Goal: Task Accomplishment & Management: Use online tool/utility

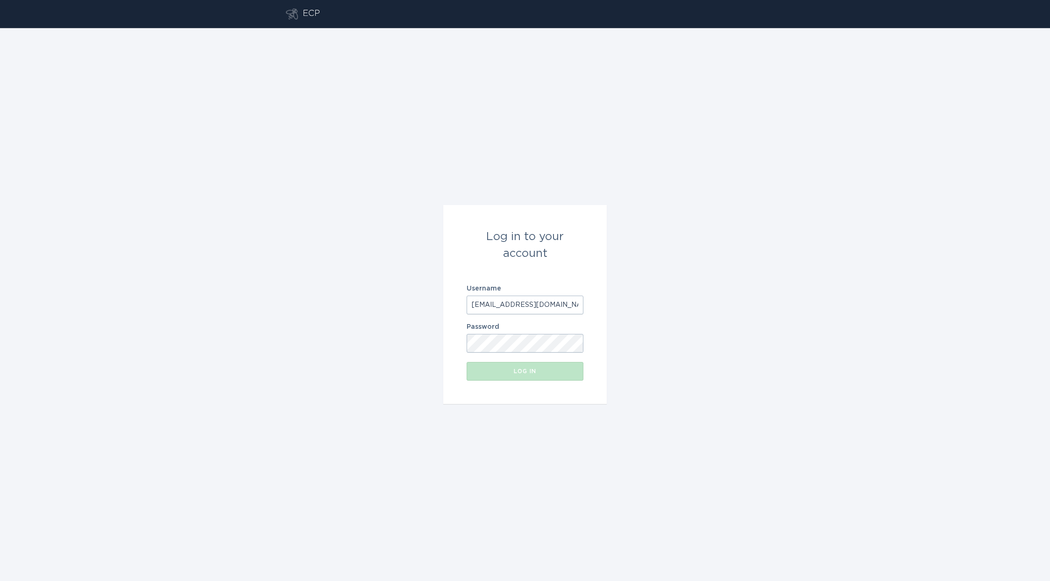
type input "[EMAIL_ADDRESS][DOMAIN_NAME]"
click at [540, 375] on button "Log in" at bounding box center [525, 371] width 117 height 19
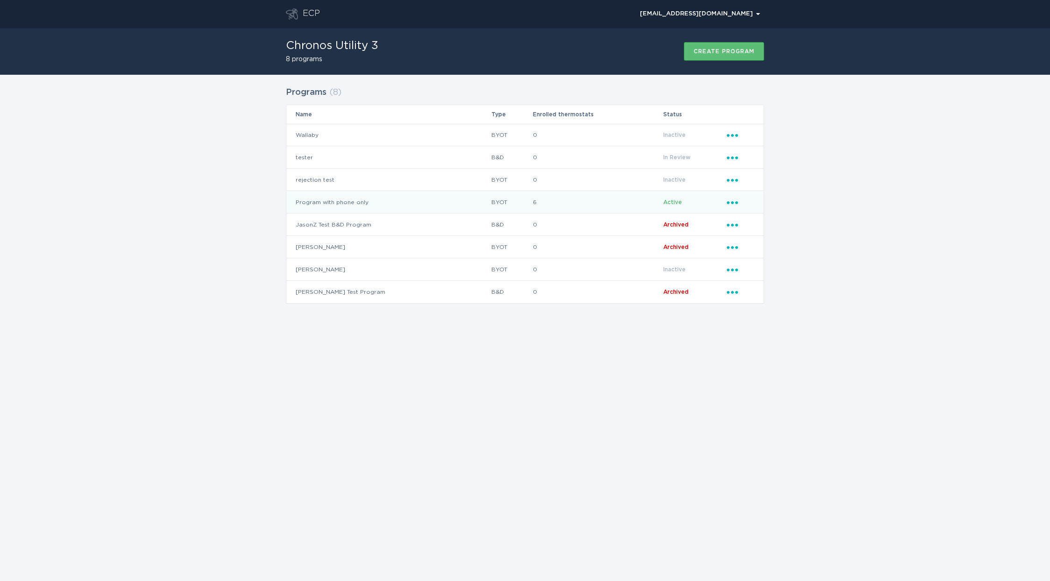
click at [361, 200] on td "Program with phone only" at bounding box center [388, 202] width 205 height 22
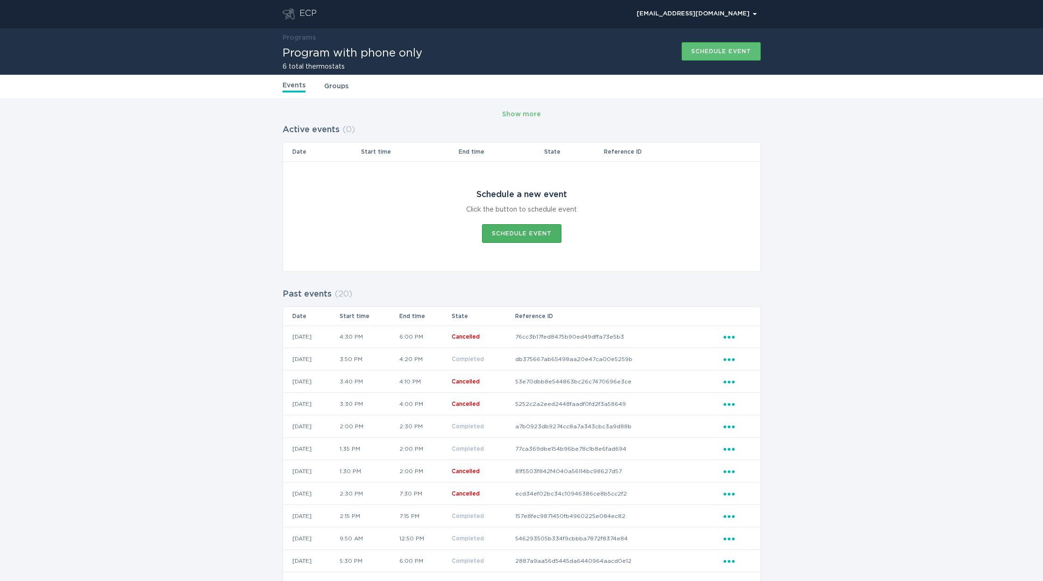
click at [514, 237] on button "Schedule event" at bounding box center [521, 233] width 79 height 19
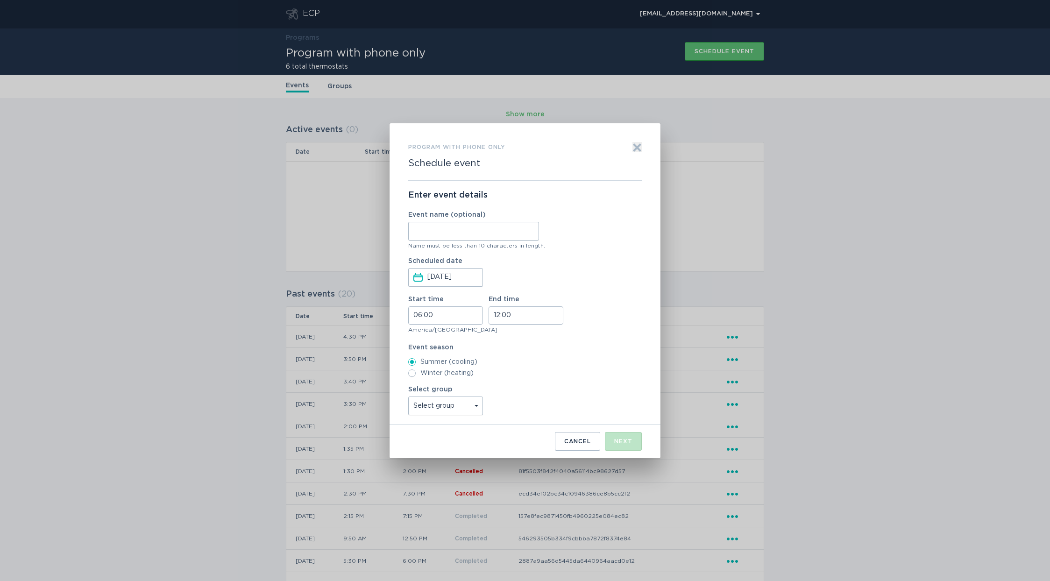
click at [492, 233] on input "Event name (optional)" at bounding box center [473, 231] width 131 height 19
click at [457, 300] on div "Enter event details Event name (optional) Name must be less than 10 characters …" at bounding box center [525, 303] width 234 height 244
click at [456, 310] on input "06:00" at bounding box center [445, 316] width 75 height 18
click at [424, 353] on li "11" at bounding box center [422, 355] width 26 height 11
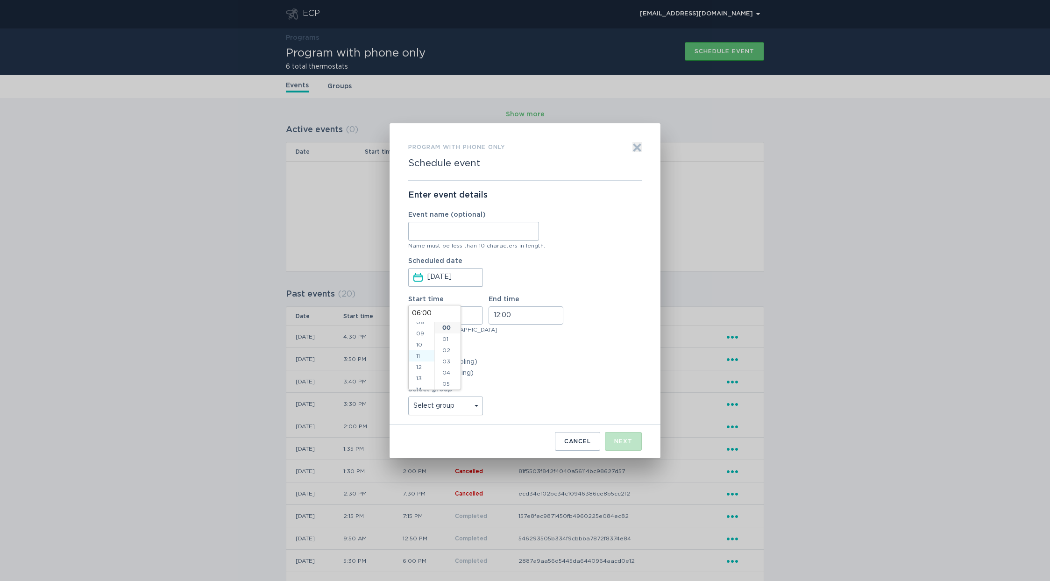
type input "11:00"
click at [449, 380] on li "06" at bounding box center [448, 379] width 26 height 11
type input "11:06"
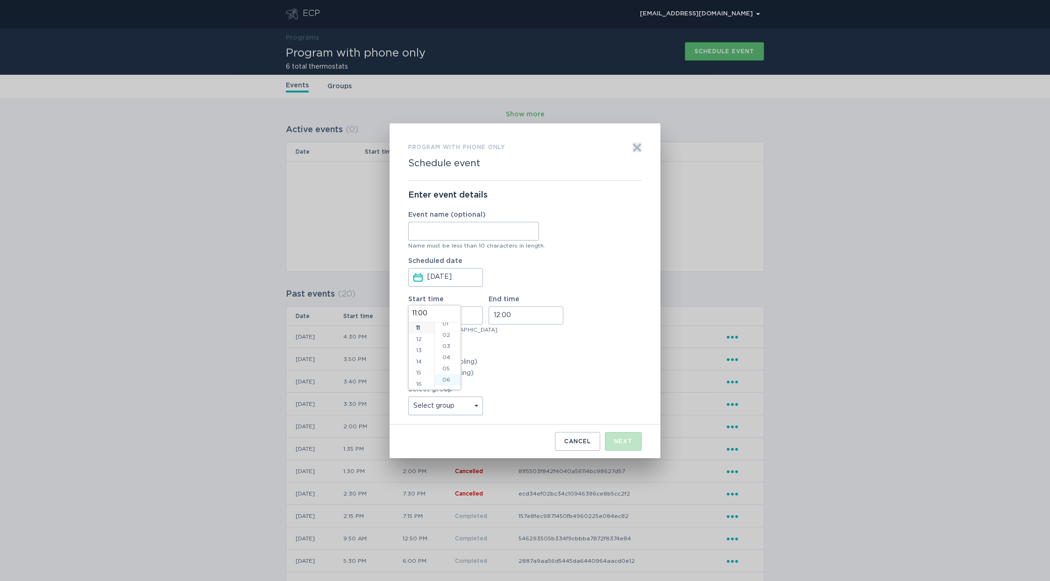
type input "11:06"
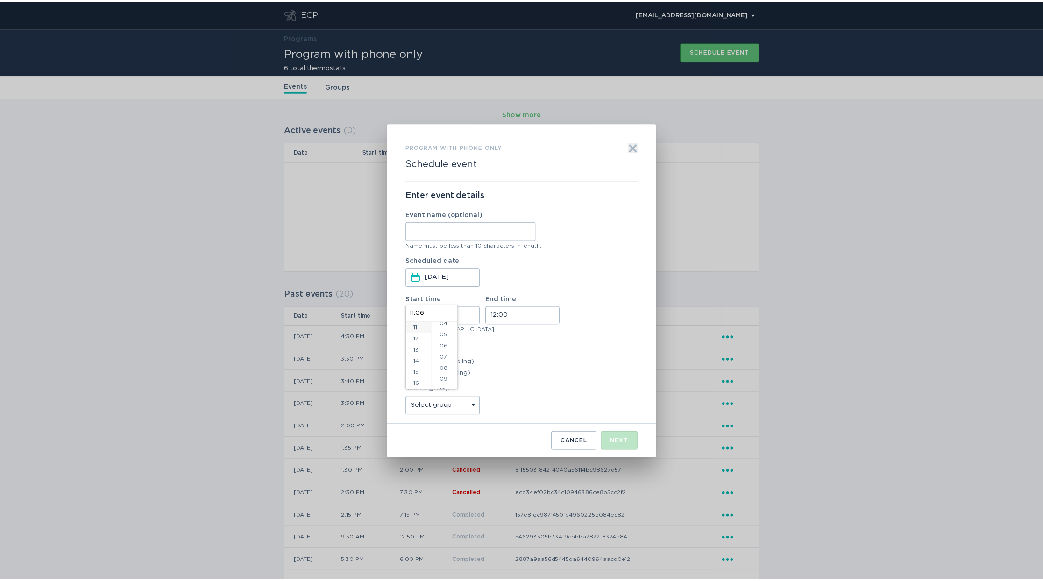
scroll to position [67, 0]
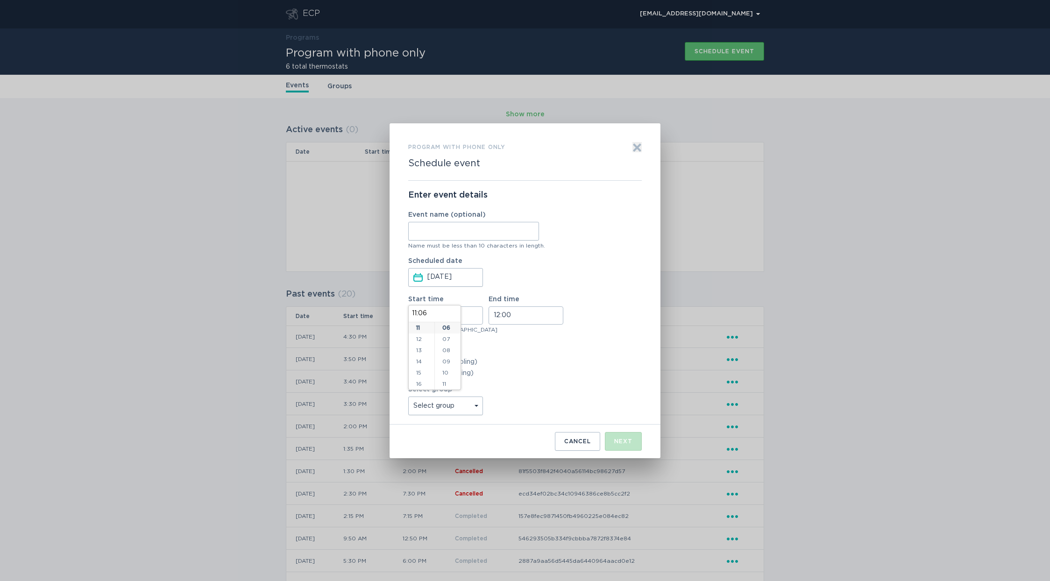
click at [563, 354] on div "Event season Summer (cooling) Winter (heating)" at bounding box center [525, 360] width 234 height 33
select select "5e01ea0a9e944dba8e279b4e5df30c41"
click at [599, 396] on div "Select group Select group All thermostats jasonztest Fazha Test Eco+ Test CES T…" at bounding box center [525, 400] width 234 height 29
click at [613, 444] on button "Next" at bounding box center [623, 441] width 37 height 19
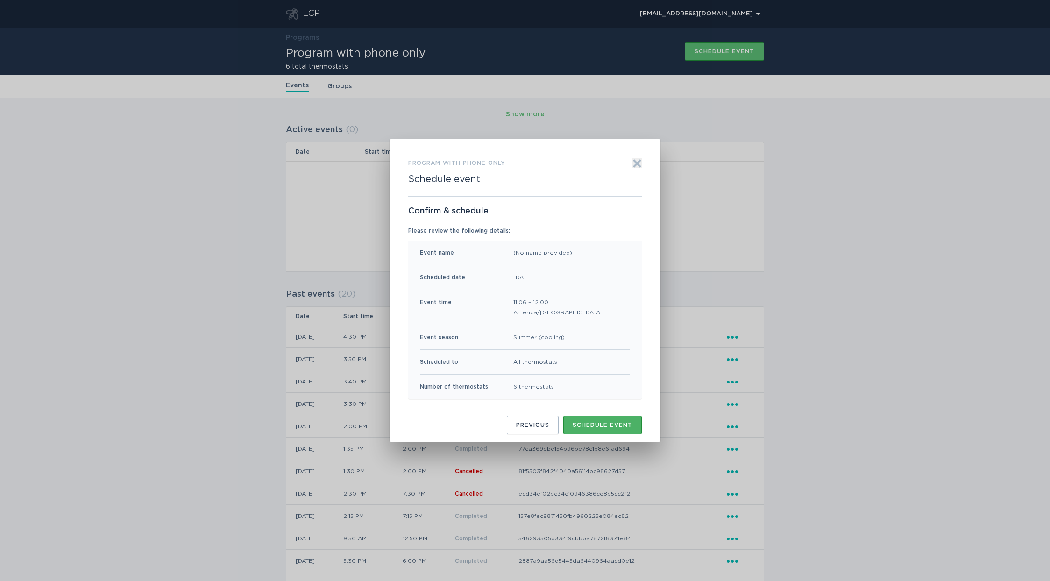
click at [604, 432] on button "Schedule event" at bounding box center [602, 425] width 78 height 19
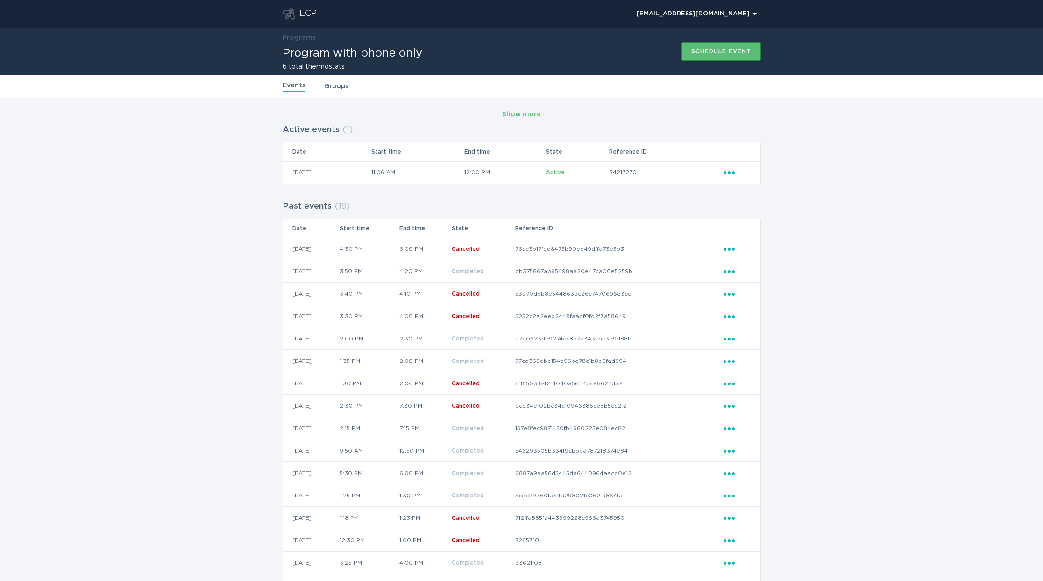
click at [958, 330] on div "Show more Active events ( 1 ) Date Start time End time State Reference ID [DATE…" at bounding box center [521, 393] width 1043 height 590
click at [64, 194] on div "Show more Active events ( 1 ) Date Start time End time State Reference ID [DATE…" at bounding box center [521, 393] width 1043 height 590
